Goal: Entertainment & Leisure: Consume media (video, audio)

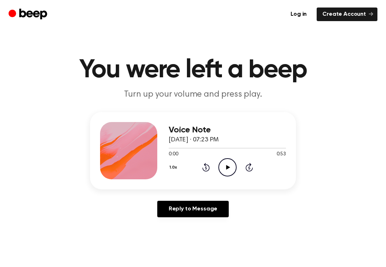
click at [224, 169] on icon "Play Audio" at bounding box center [227, 167] width 18 height 18
click at [202, 168] on icon at bounding box center [206, 167] width 8 height 9
click at [198, 163] on div "1.0x Rewind 5 seconds Pause Audio Skip 5 seconds" at bounding box center [227, 167] width 117 height 18
click at [202, 165] on icon "Rewind 5 seconds" at bounding box center [206, 166] width 8 height 9
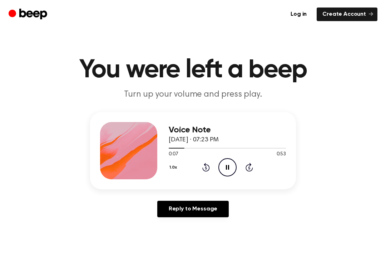
click at [199, 167] on div "1.0x Rewind 5 seconds Pause Audio Skip 5 seconds" at bounding box center [227, 167] width 117 height 18
click at [202, 168] on icon "Rewind 5 seconds" at bounding box center [206, 166] width 8 height 9
click at [208, 169] on icon "Rewind 5 seconds" at bounding box center [206, 166] width 8 height 9
click at [224, 162] on icon "Pause Audio" at bounding box center [227, 167] width 18 height 18
click at [227, 165] on icon at bounding box center [228, 167] width 4 height 5
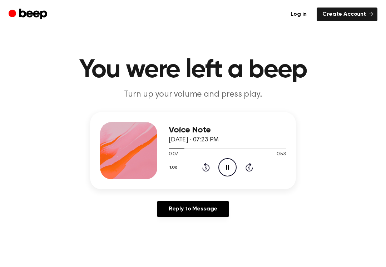
click at [228, 165] on icon "Pause Audio" at bounding box center [227, 167] width 18 height 18
click at [206, 168] on icon "Rewind 5 seconds" at bounding box center [206, 166] width 8 height 9
click at [202, 163] on icon "Rewind 5 seconds" at bounding box center [206, 166] width 8 height 9
